Goal: Information Seeking & Learning: Learn about a topic

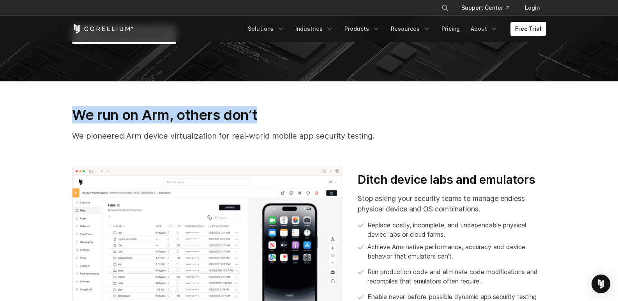
drag, startPoint x: 68, startPoint y: 120, endPoint x: 268, endPoint y: 119, distance: 200.2
click at [268, 119] on div "We run on Arm, others don’t We pioneered Arm device virtualization for real-wor…" at bounding box center [308, 126] width 489 height 41
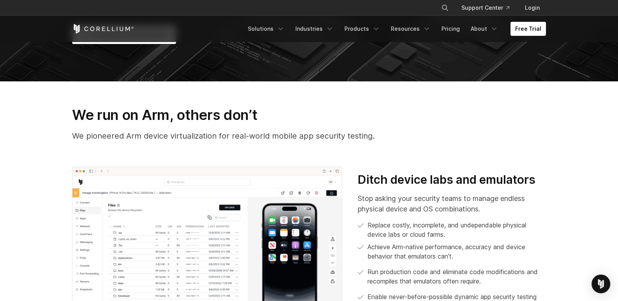
click at [283, 127] on div "We run on Arm, others don’t We pioneered Arm device virtualization for real-wor…" at bounding box center [308, 126] width 489 height 41
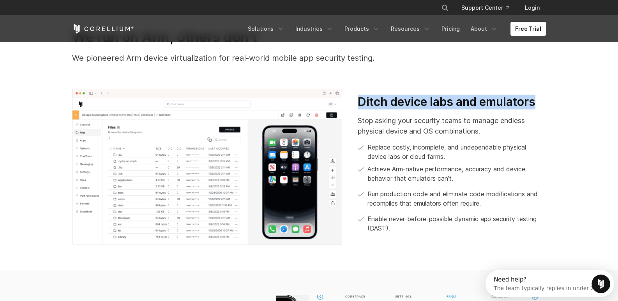
drag, startPoint x: 416, startPoint y: 109, endPoint x: 542, endPoint y: 108, distance: 126.6
click at [542, 108] on div "Ditch device labs and emulators Stop asking your security teams to manage endle…" at bounding box center [452, 167] width 204 height 145
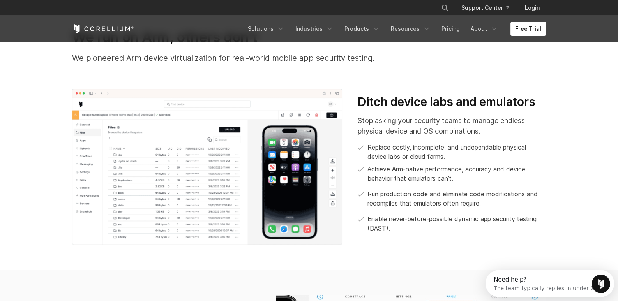
click at [542, 142] on div "Stop asking your security teams to manage endless physical device and OS combin…" at bounding box center [451, 174] width 188 height 118
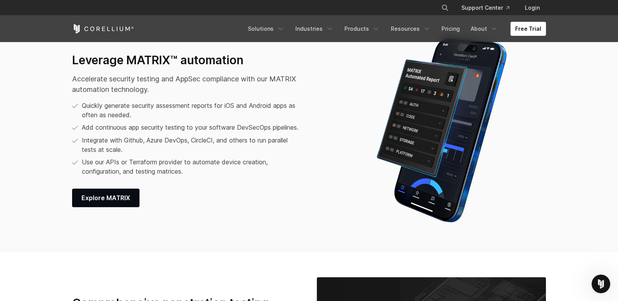
scroll to position [983, 0]
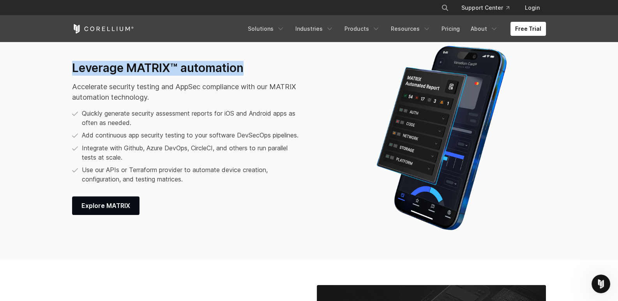
drag, startPoint x: 74, startPoint y: 63, endPoint x: 264, endPoint y: 59, distance: 189.7
click at [264, 61] on h3 "Leverage MATRIX™ automation" at bounding box center [187, 68] width 231 height 15
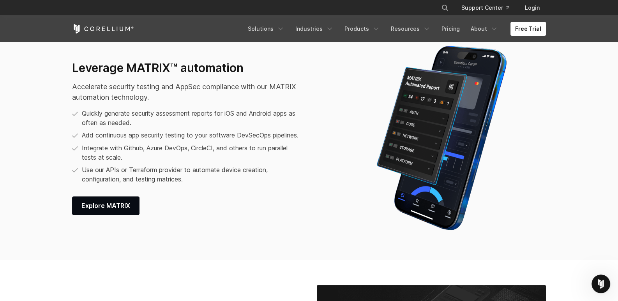
click at [265, 90] on p "Accelerate security testing and AppSec compliance with our MATRIX automation te…" at bounding box center [187, 91] width 231 height 21
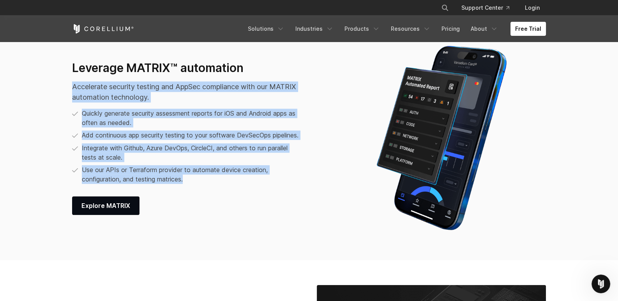
drag, startPoint x: 72, startPoint y: 83, endPoint x: 211, endPoint y: 183, distance: 172.1
click at [211, 183] on div "Leverage MATRIX™ automation Accelerate security testing and AppSec compliance w…" at bounding box center [207, 138] width 270 height 155
click at [319, 131] on div "Leverage MATRIX™ automation Accelerate security testing and AppSec compliance w…" at bounding box center [207, 138] width 270 height 155
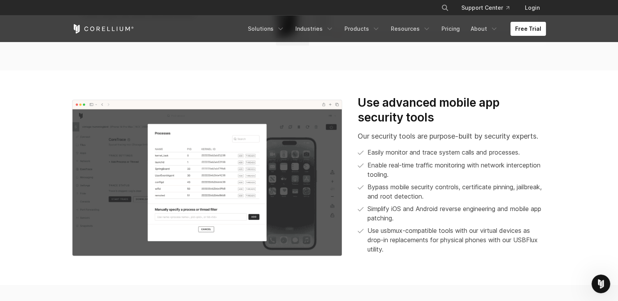
scroll to position [710, 0]
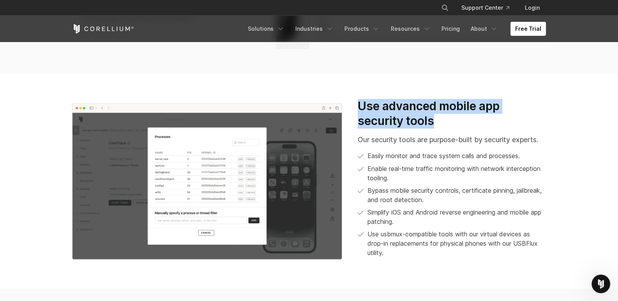
drag, startPoint x: 355, startPoint y: 107, endPoint x: 444, endPoint y: 124, distance: 90.9
click at [444, 124] on div "Use advanced mobile app security tools Our security tools are purpose-built by …" at bounding box center [452, 181] width 204 height 165
click at [444, 124] on h3 "Use advanced mobile app security tools" at bounding box center [451, 113] width 188 height 29
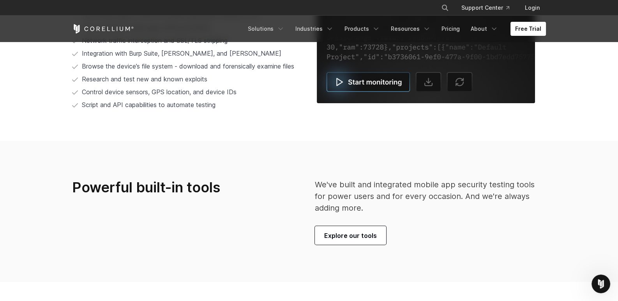
scroll to position [1675, 0]
